Goal: Communication & Community: Answer question/provide support

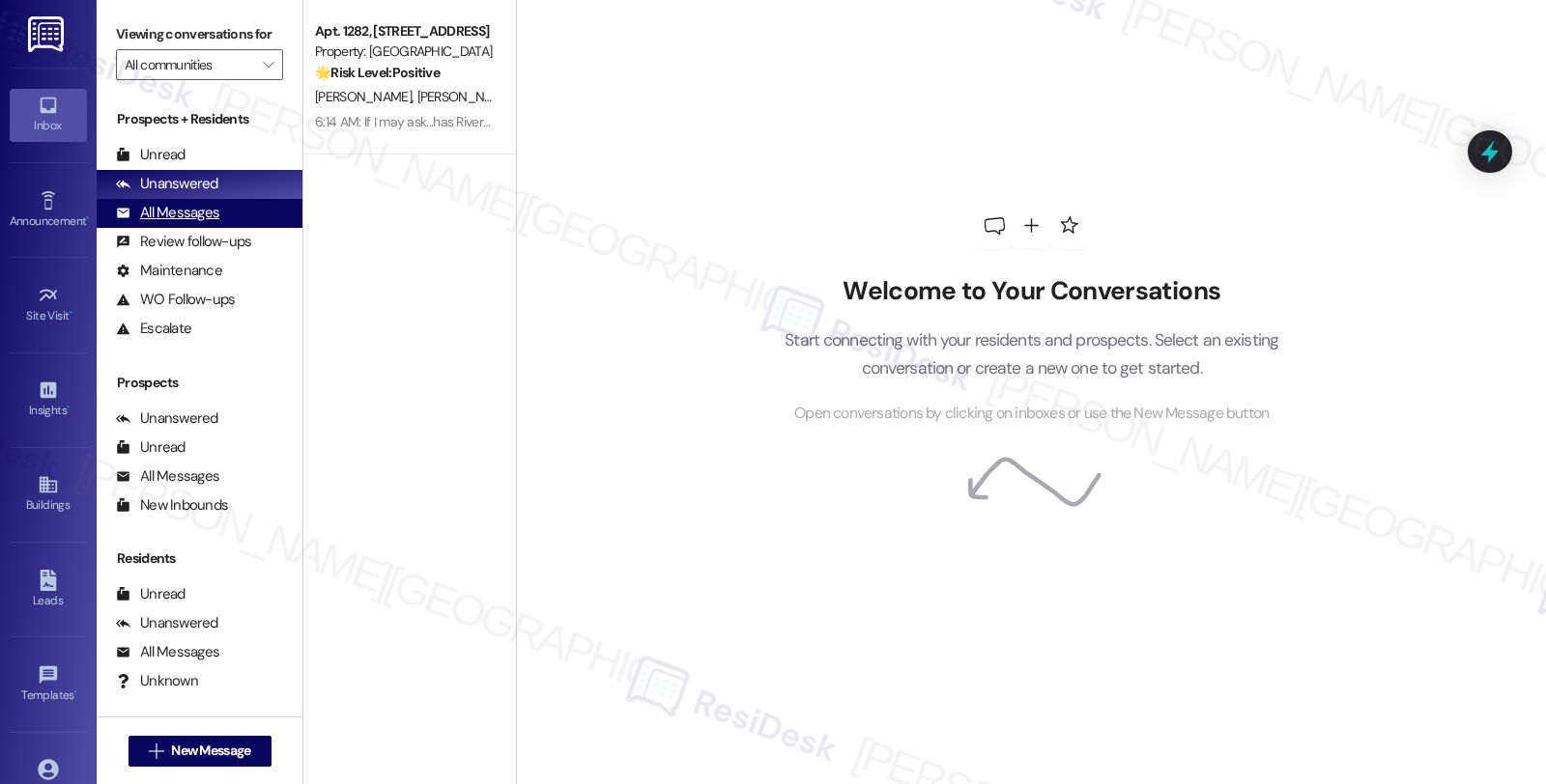
click at [186, 223] on div "All Messages" at bounding box center [167, 213] width 104 height 20
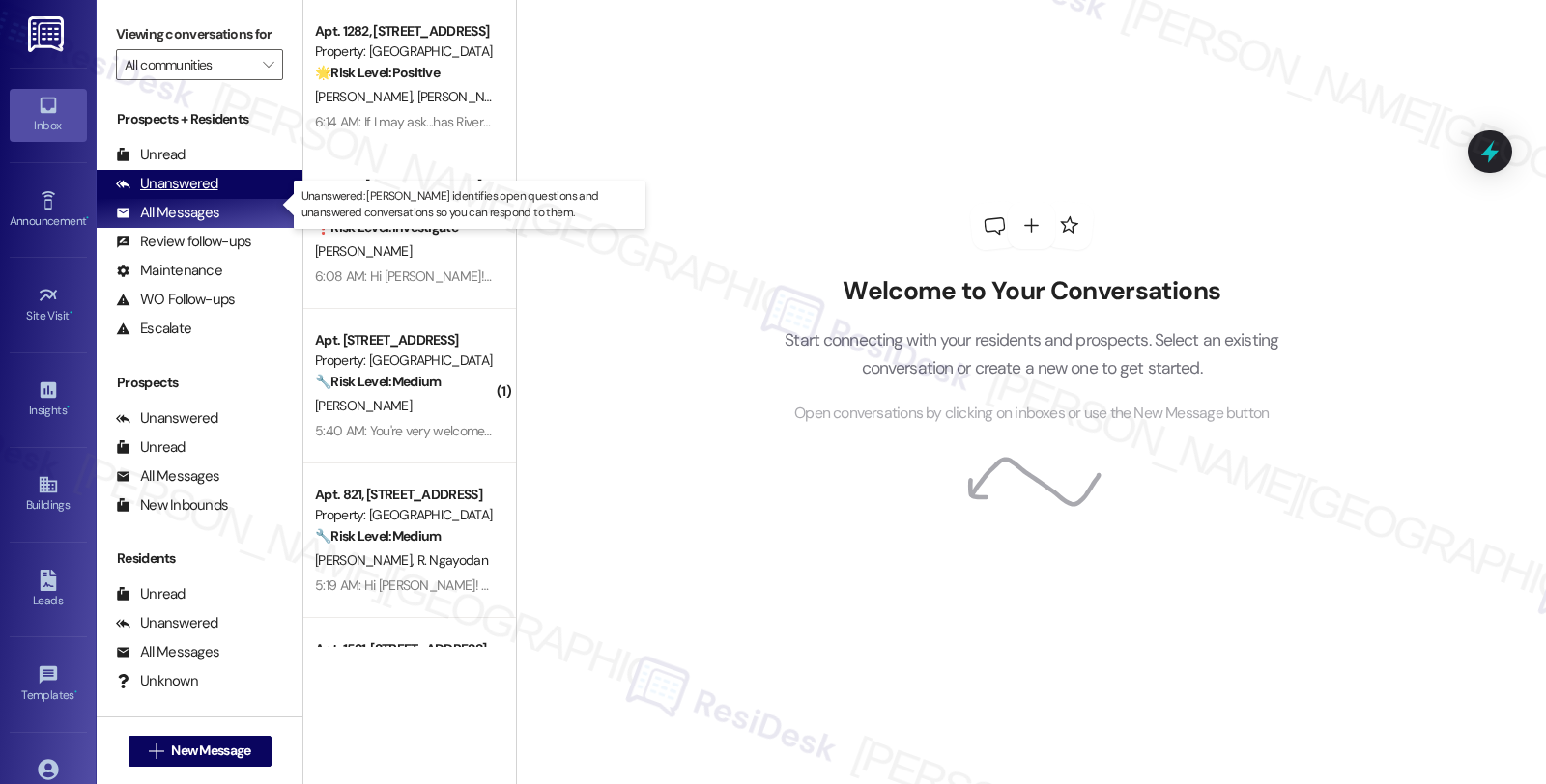
click at [185, 194] on div "Unanswered" at bounding box center [166, 184] width 103 height 20
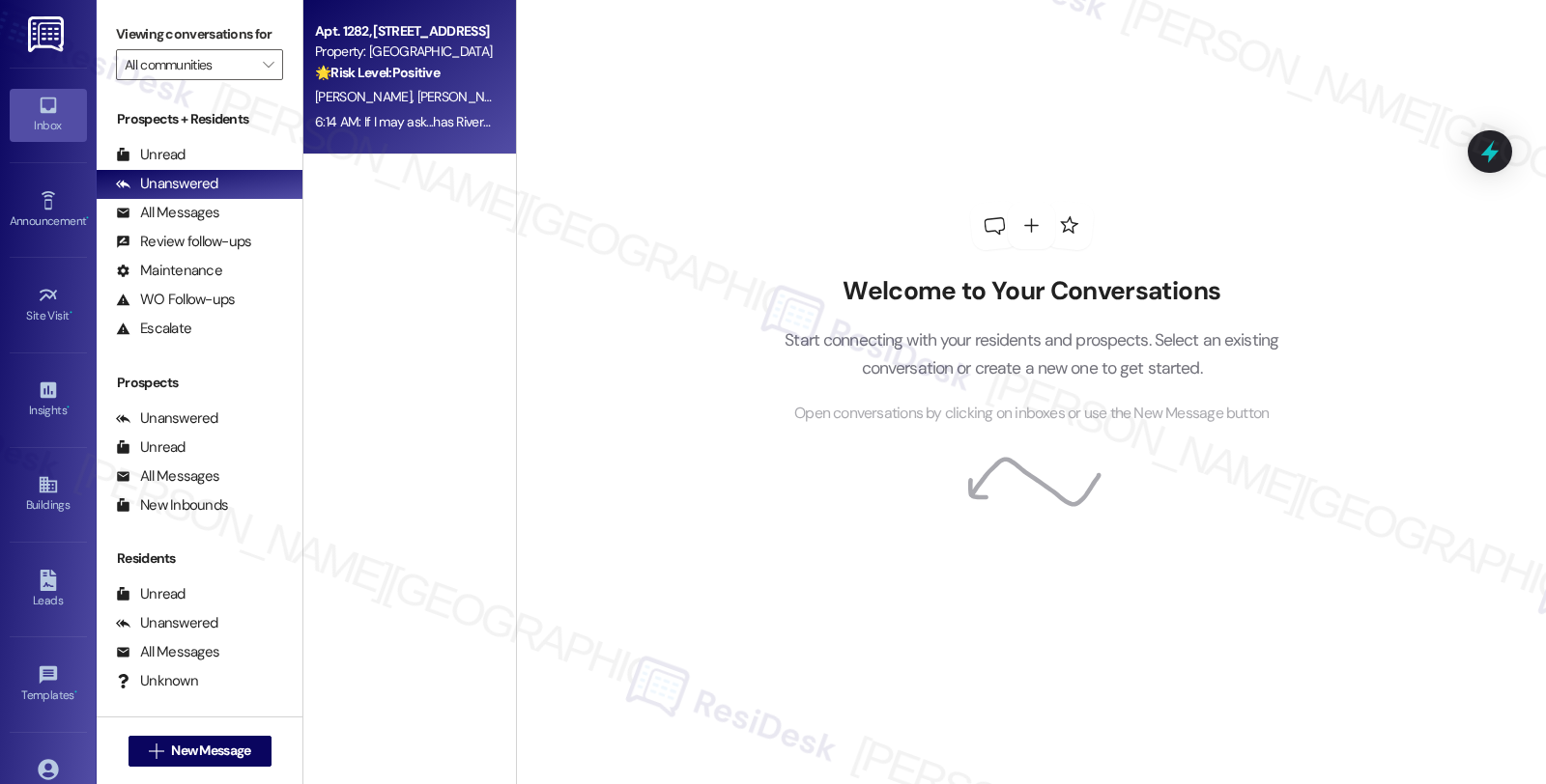
click at [427, 111] on div "6:14 AM: If I may ask...has River Pointe lived up to your expectations? 6:14 AM…" at bounding box center [404, 123] width 182 height 24
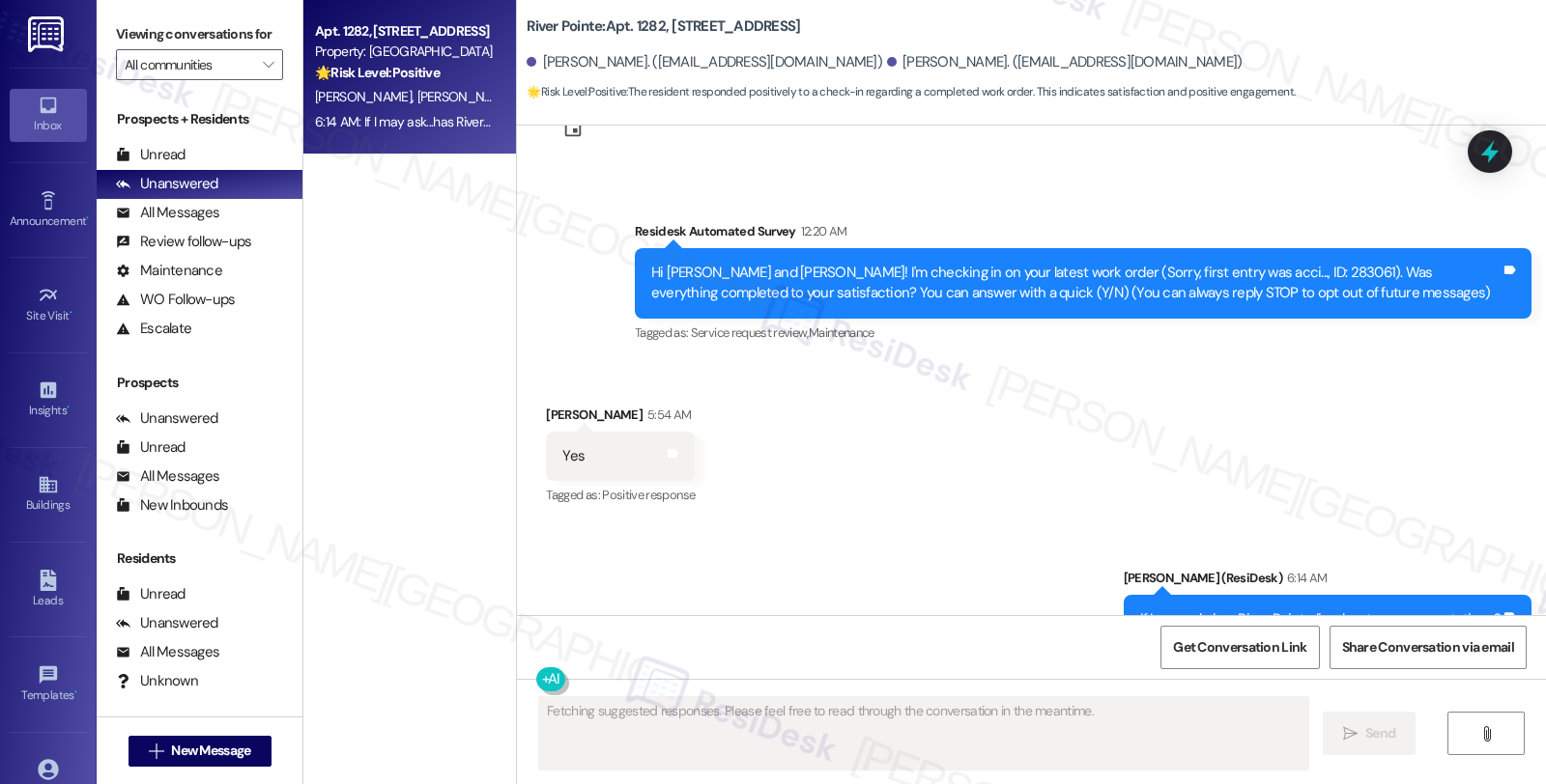
scroll to position [148, 0]
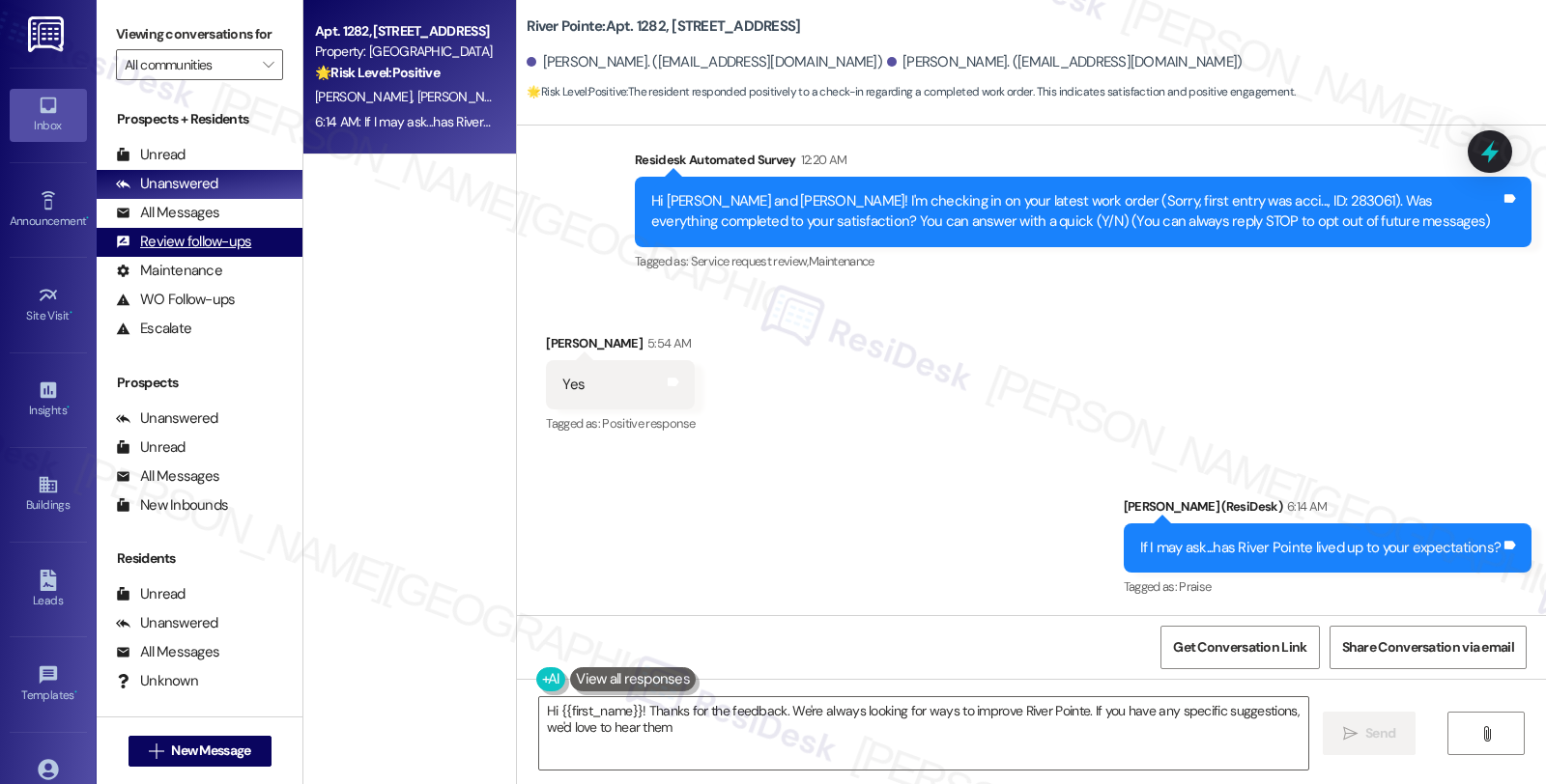
type textarea "Hi {{first_name}}! Thanks for the feedback. We're always looking for ways to im…"
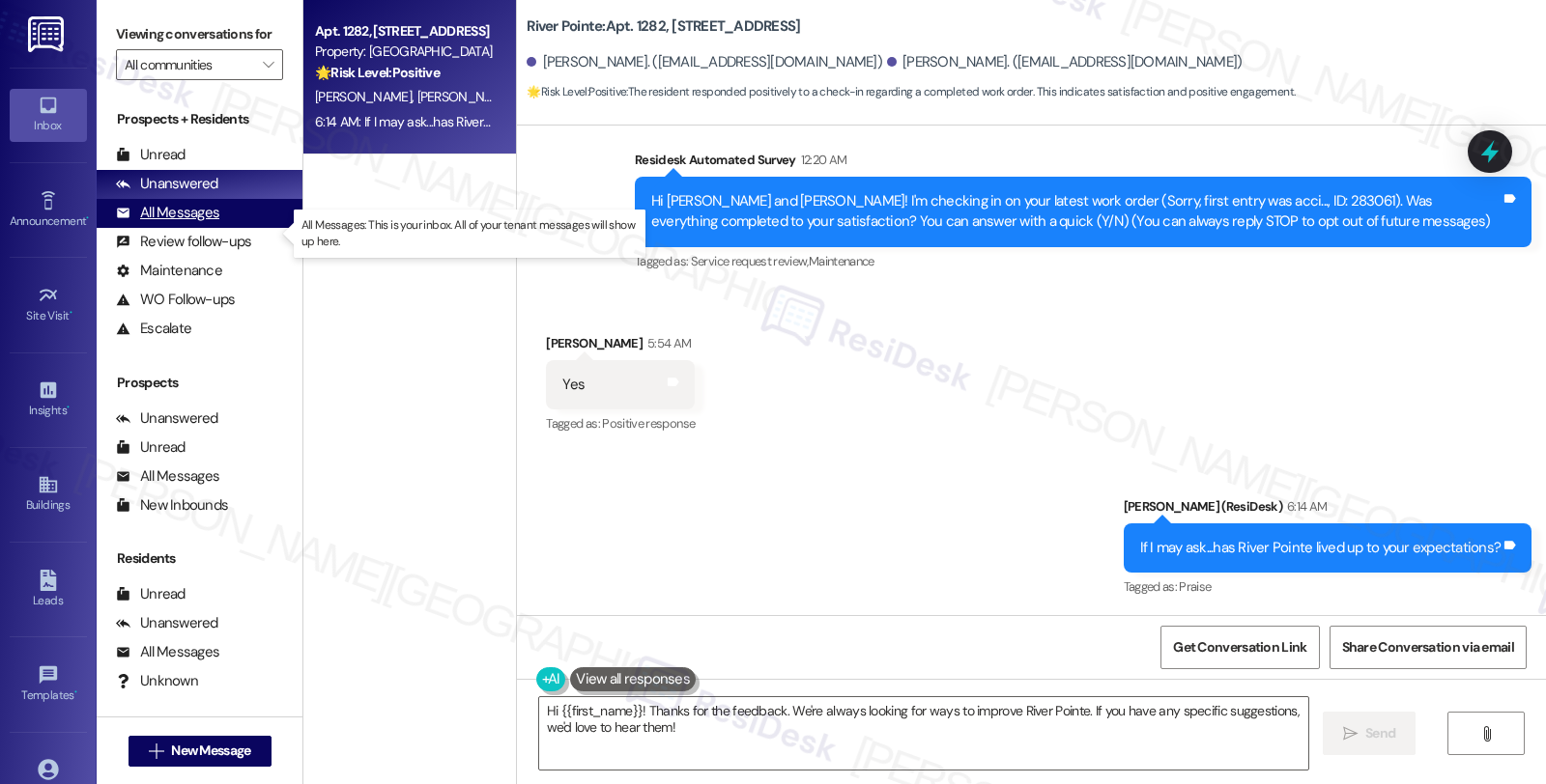
click at [191, 223] on div "All Messages" at bounding box center [167, 213] width 104 height 20
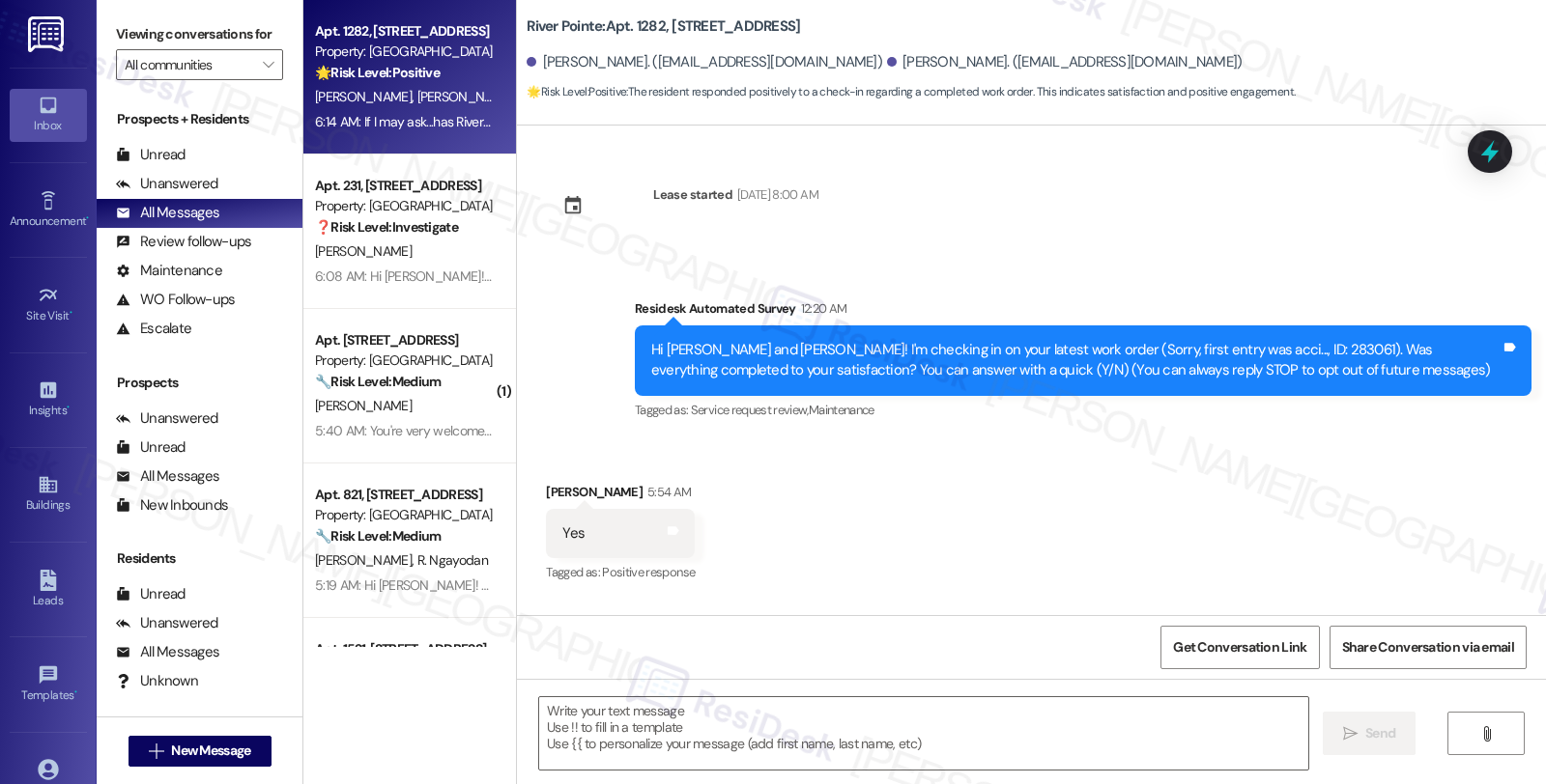
type textarea "Fetching suggested responses. Please feel free to read through the conversation…"
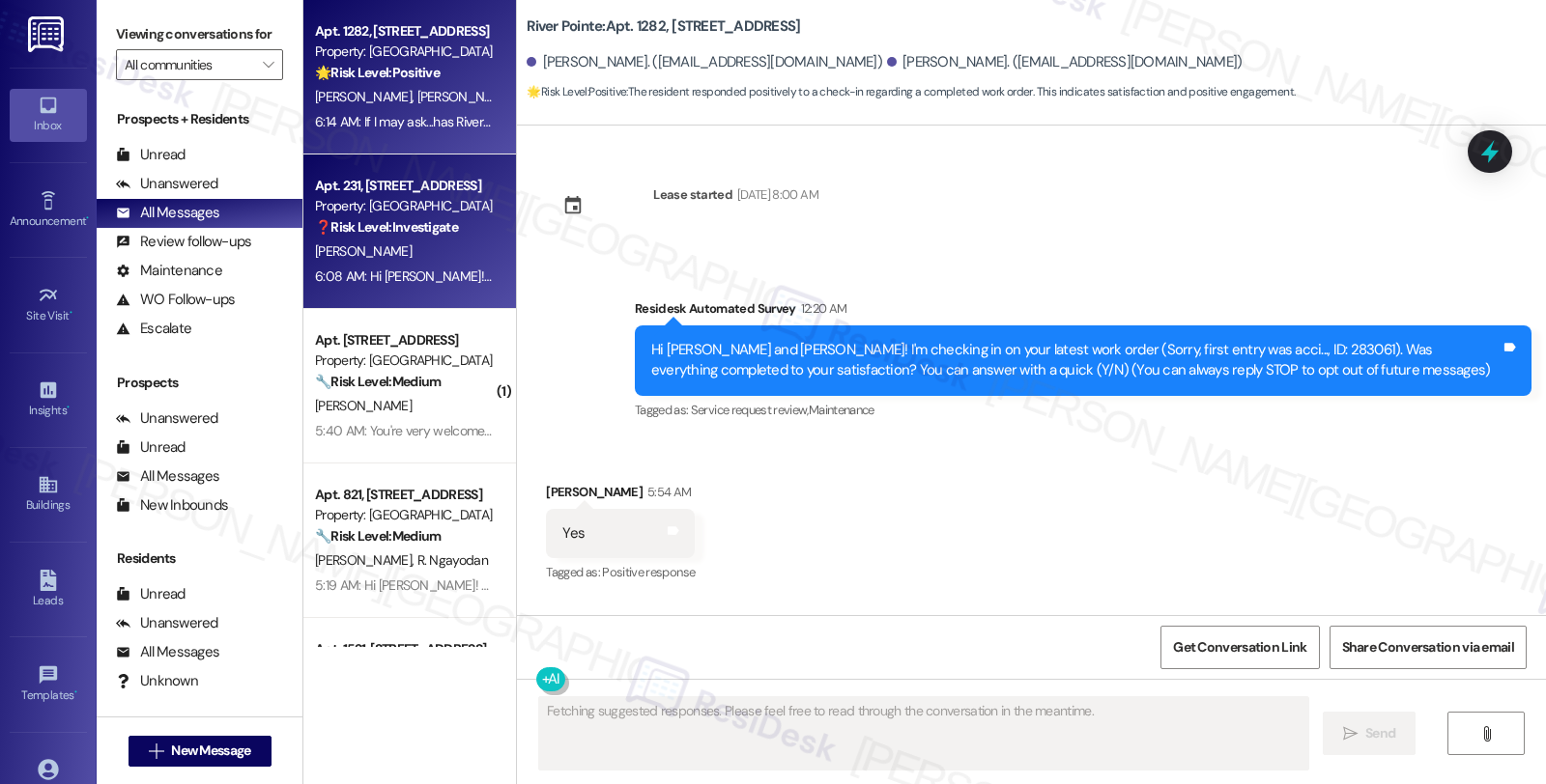
click at [436, 249] on div "[PERSON_NAME]" at bounding box center [404, 251] width 182 height 24
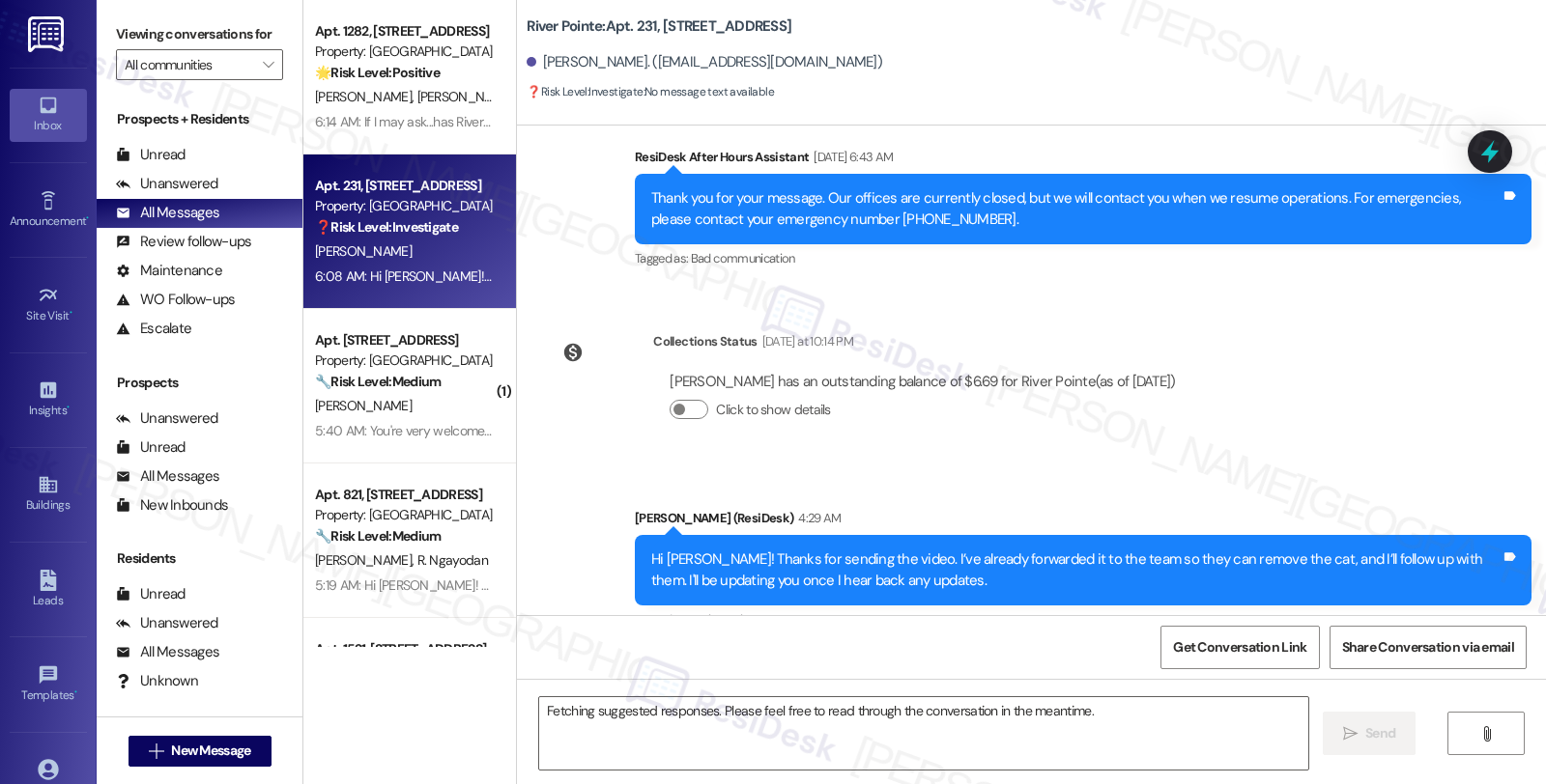
scroll to position [5595, 0]
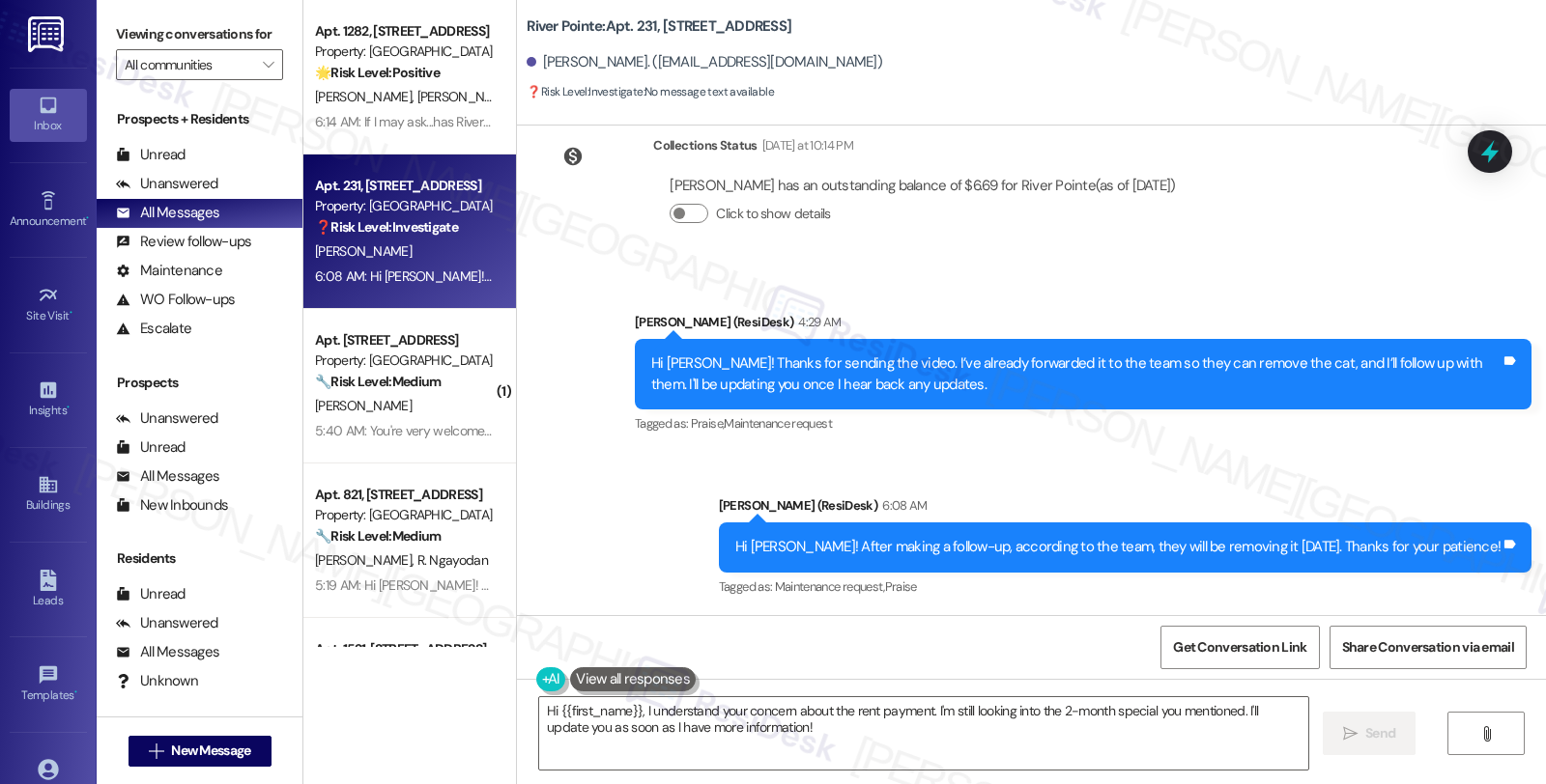
type textarea "Hi {{first_name}}, I understand your concern about the rent payment. I'm still …"
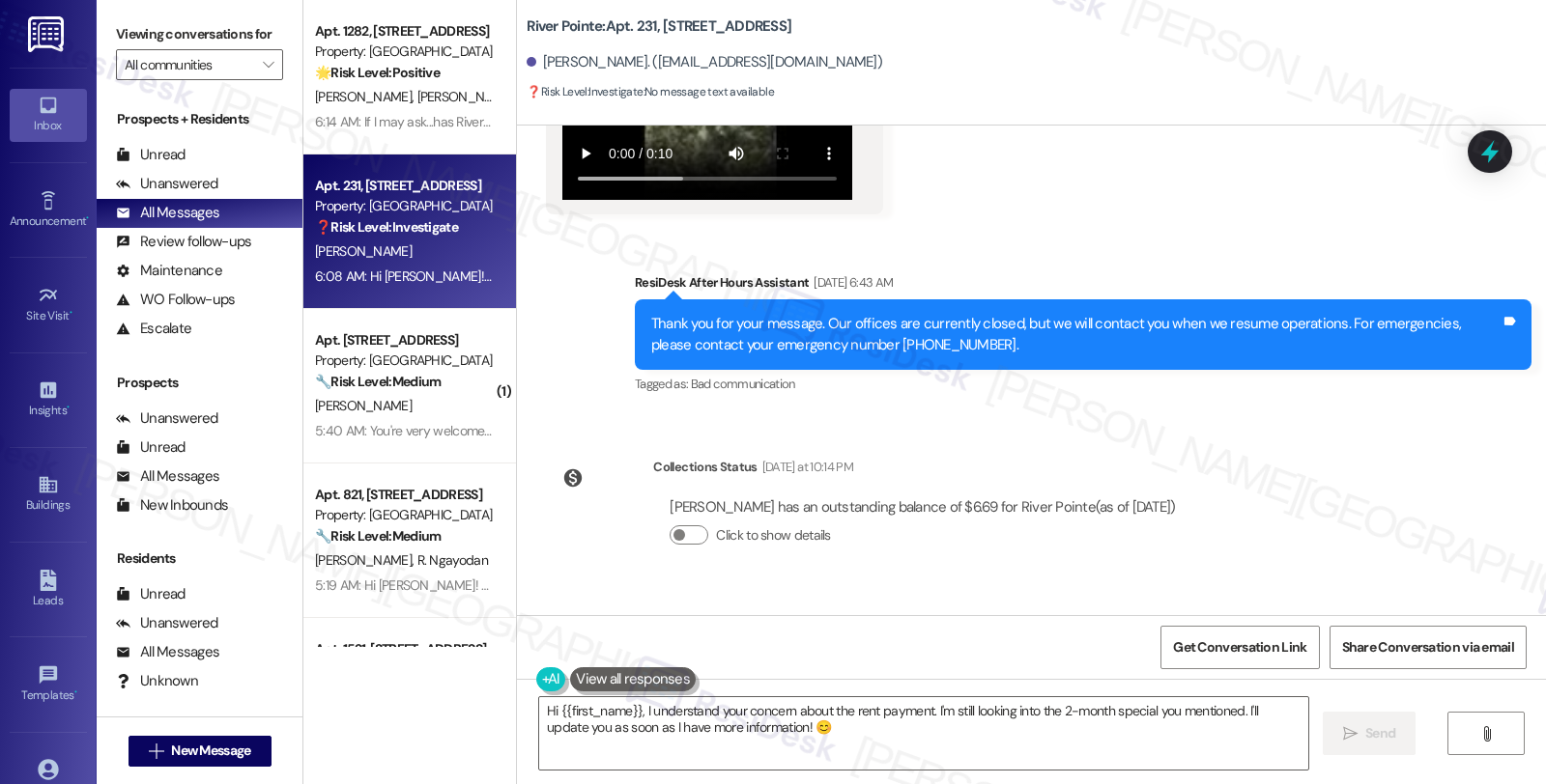
scroll to position [5165, 0]
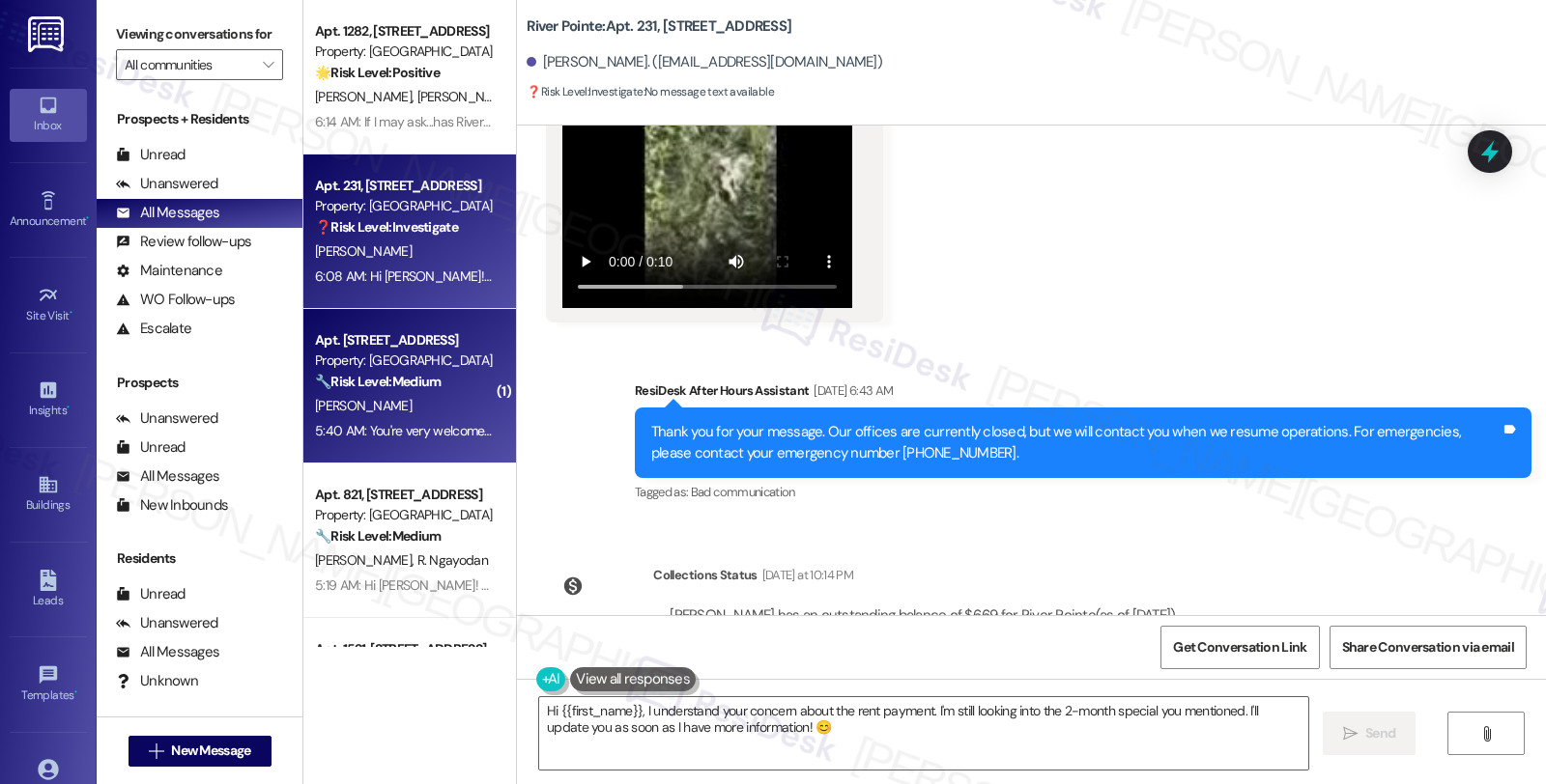
click at [420, 380] on strong "🔧 Risk Level: Medium" at bounding box center [378, 381] width 126 height 17
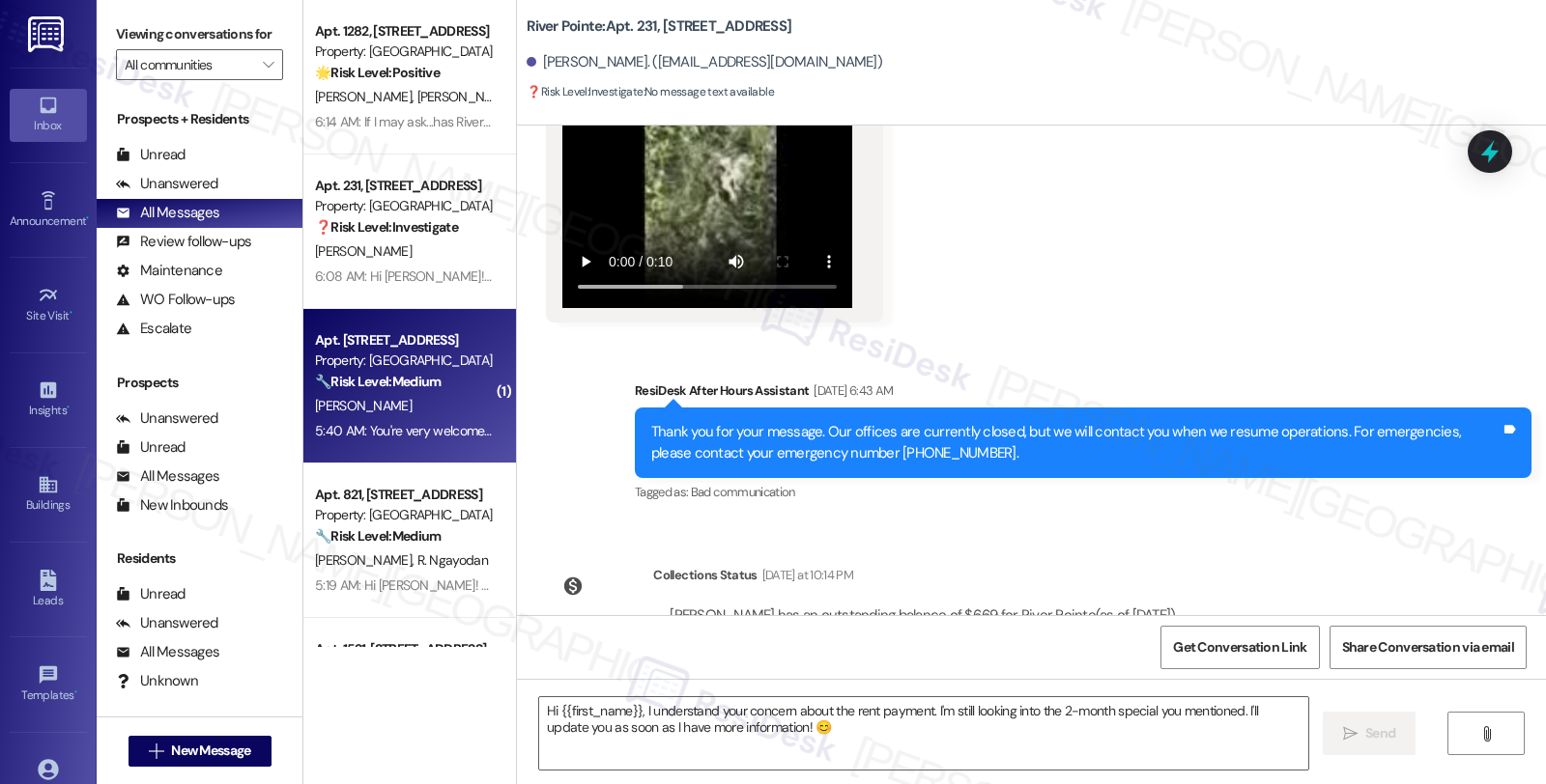
type textarea "Fetching suggested responses. Please feel free to read through the conversation…"
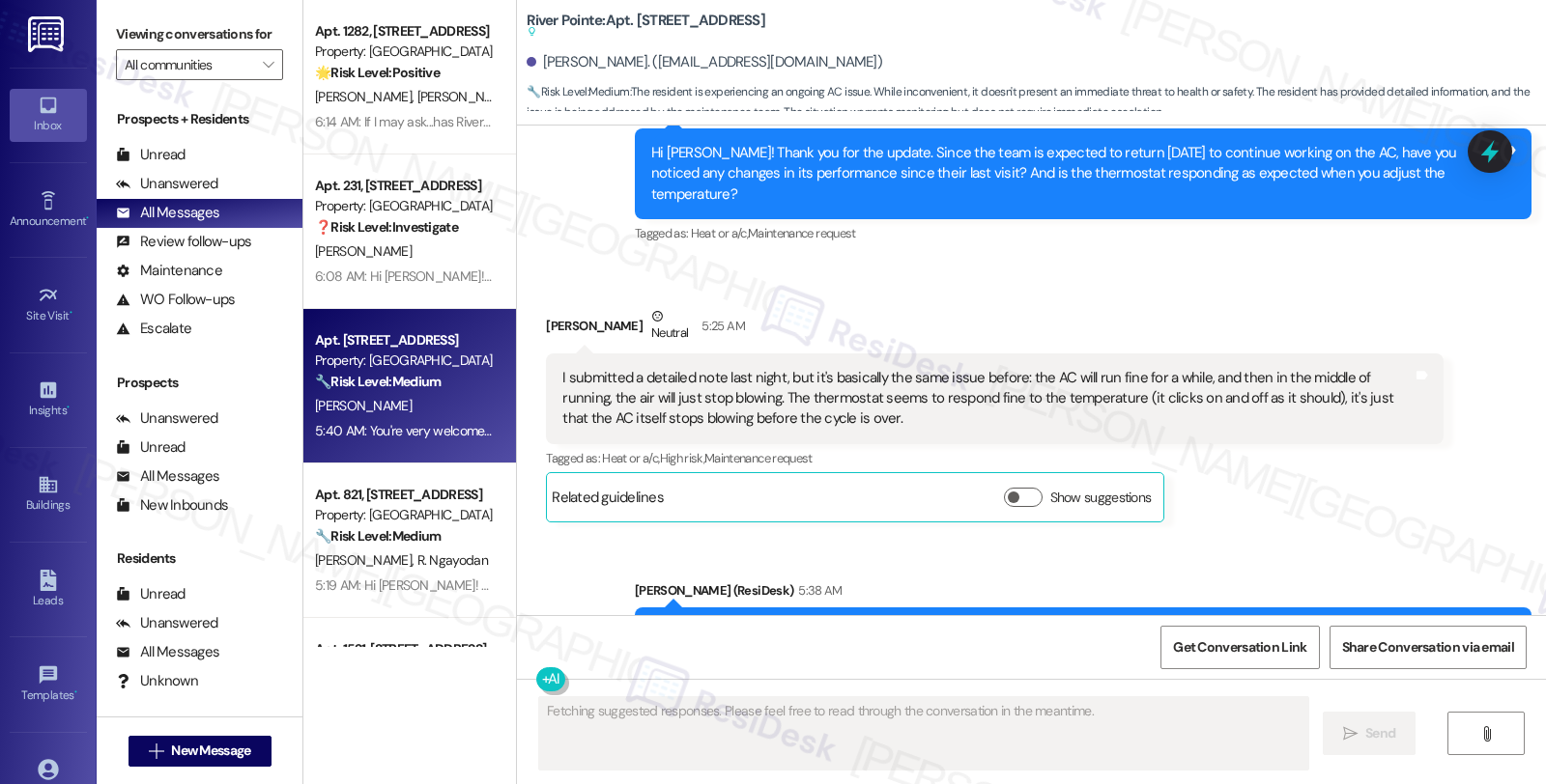
scroll to position [13680, 0]
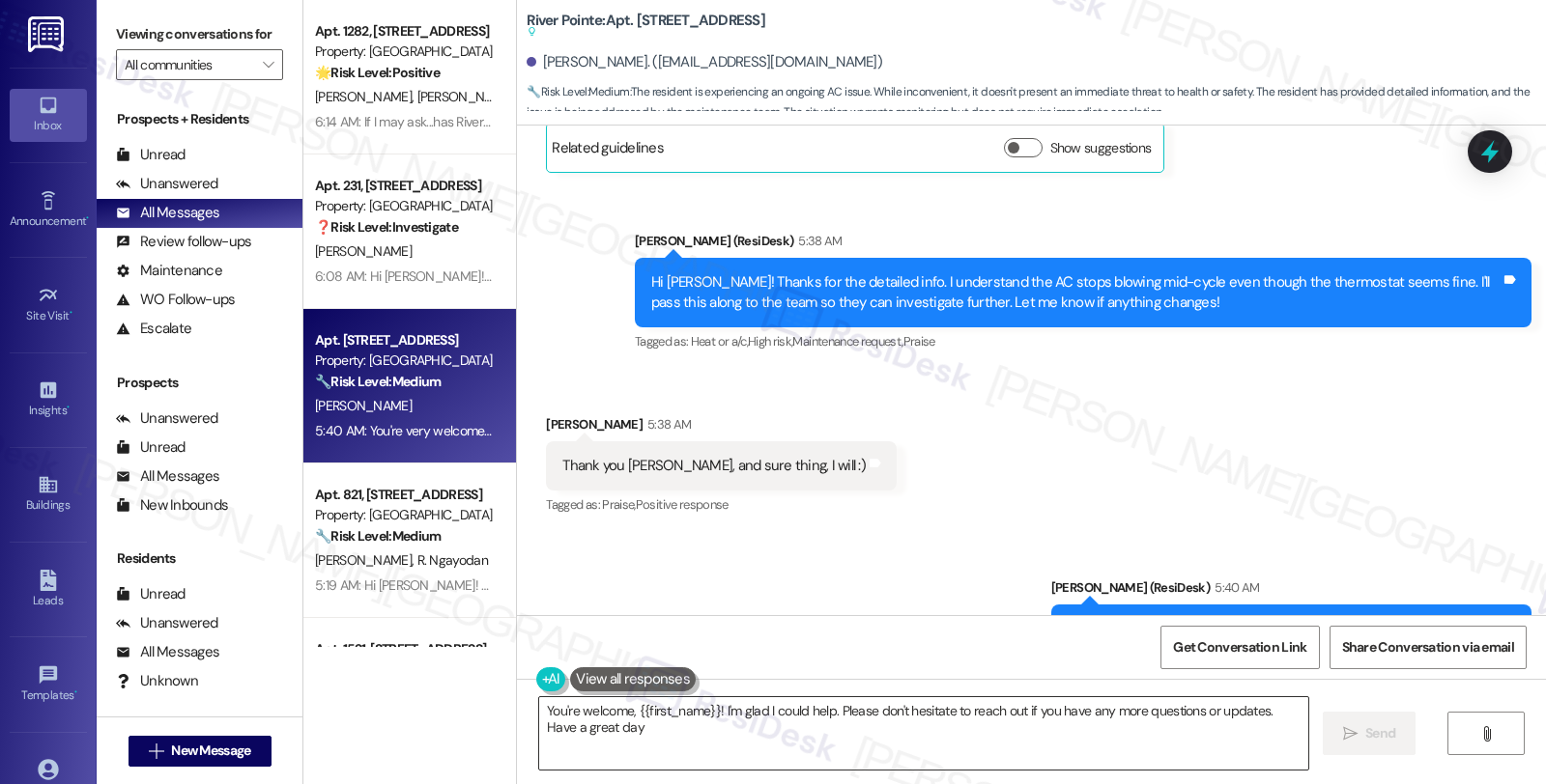
type textarea "You're welcome, {{first_name}}! I'm glad I could help. Please don't hesitate to…"
click at [1433, 371] on div "Received via SMS [PERSON_NAME] 5:38 AM Thank you [PERSON_NAME], and sure thing,…" at bounding box center [1032, 452] width 1030 height 163
click at [181, 194] on div "Unanswered" at bounding box center [166, 184] width 103 height 20
